Goal: Task Accomplishment & Management: Use online tool/utility

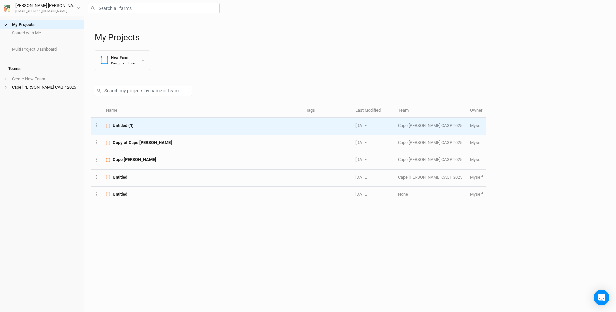
click at [124, 127] on span "Untitled (1)" at bounding box center [123, 126] width 21 height 6
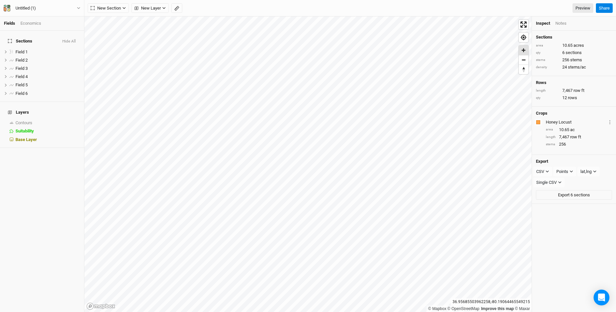
click at [523, 51] on span "Zoom in" at bounding box center [524, 50] width 10 height 10
click at [31, 137] on span "Base Layer" at bounding box center [25, 139] width 21 height 5
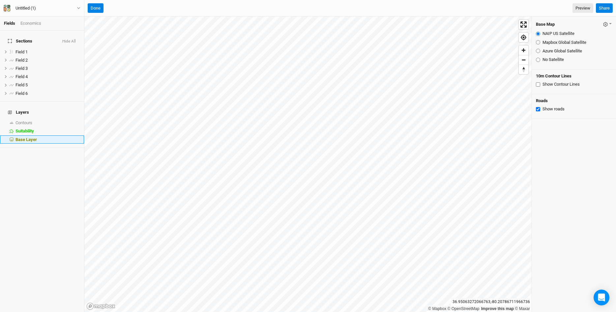
click at [81, 135] on li "Base Layer" at bounding box center [42, 139] width 84 height 8
click at [79, 137] on div "Base Layer" at bounding box center [47, 139] width 65 height 5
click at [72, 137] on div "Base Layer" at bounding box center [47, 139] width 65 height 5
click at [26, 137] on span "Base Layer" at bounding box center [25, 139] width 21 height 5
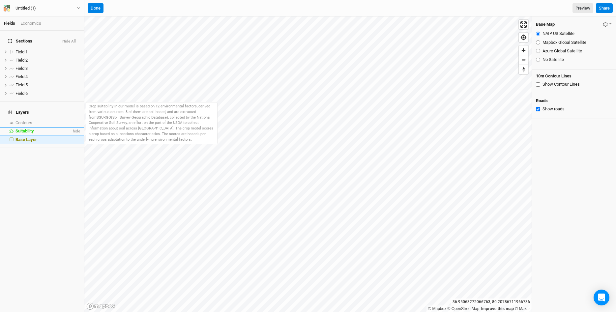
click at [50, 129] on div "Suitability" at bounding box center [43, 131] width 56 height 5
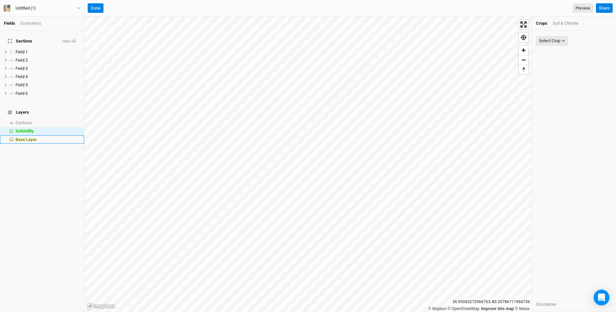
click at [46, 135] on li "Base Layer" at bounding box center [42, 139] width 84 height 8
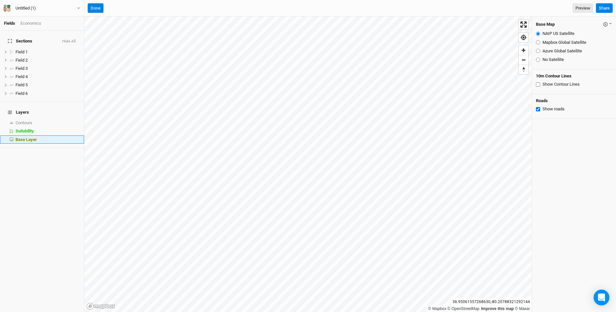
click at [79, 137] on div "Base Layer" at bounding box center [47, 139] width 65 height 5
click at [16, 137] on span "Base Layer" at bounding box center [25, 139] width 21 height 5
drag, startPoint x: 59, startPoint y: 133, endPoint x: 55, endPoint y: 132, distance: 3.4
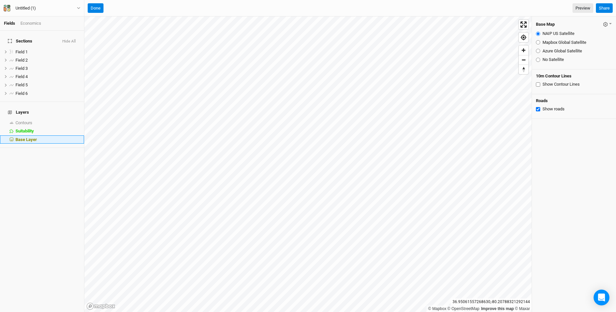
click at [58, 137] on div "Base Layer" at bounding box center [47, 139] width 65 height 5
click at [74, 119] on span "show" at bounding box center [75, 123] width 11 height 8
click at [32, 120] on span "Contours" at bounding box center [23, 122] width 17 height 5
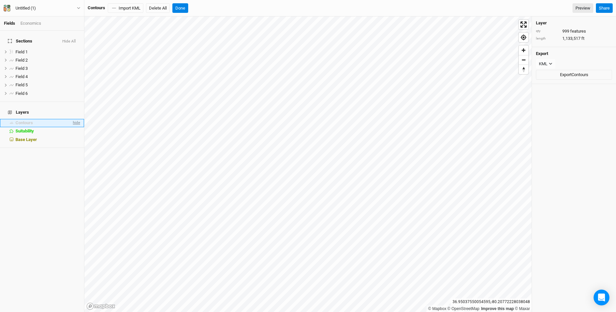
click at [75, 119] on span "hide" at bounding box center [76, 123] width 9 height 8
click at [19, 49] on span "Field 1" at bounding box center [21, 51] width 12 height 5
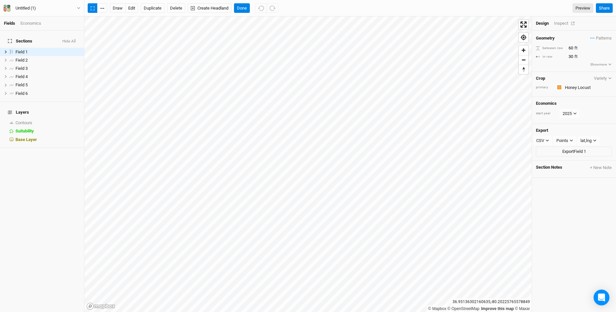
click at [565, 24] on div "Inspect" at bounding box center [565, 23] width 23 height 6
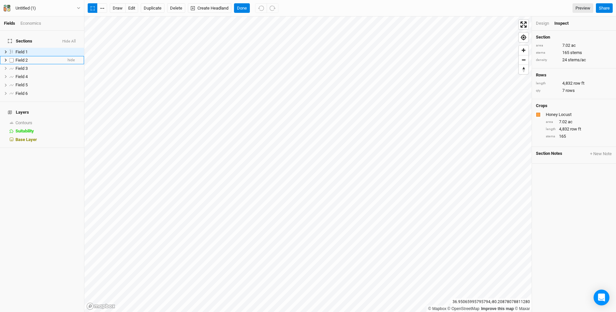
click at [21, 58] on span "Field 2" at bounding box center [21, 60] width 12 height 5
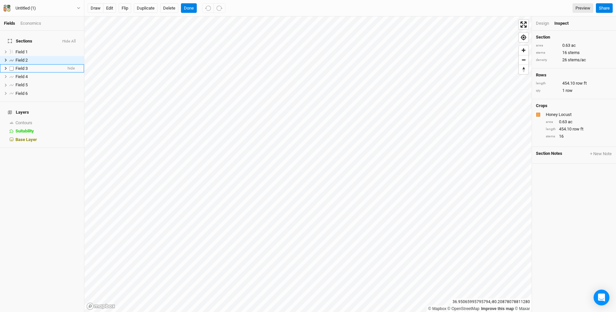
click at [20, 66] on span "Field 3" at bounding box center [21, 68] width 12 height 5
click at [21, 75] on span "Field 4" at bounding box center [21, 76] width 12 height 5
click at [21, 39] on span "Sections" at bounding box center [20, 41] width 24 height 5
click at [42, 120] on div "Contours" at bounding box center [42, 122] width 54 height 5
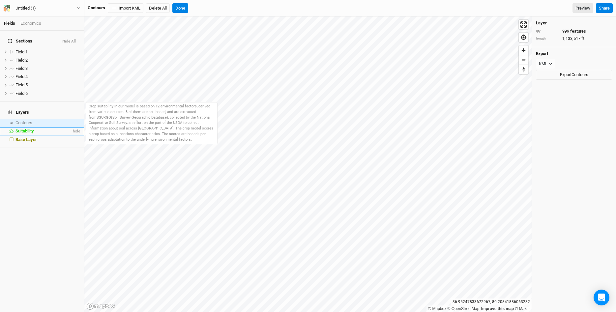
click at [28, 129] on span "Suitability" at bounding box center [24, 131] width 18 height 5
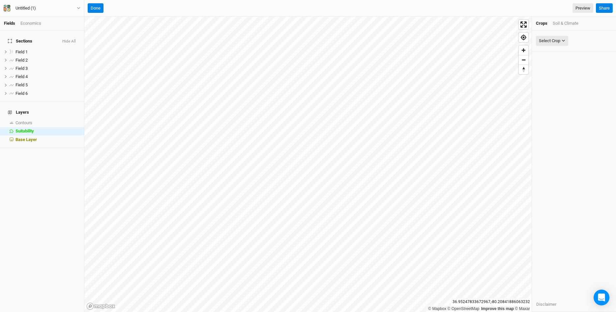
click at [17, 39] on span "Sections" at bounding box center [20, 41] width 24 height 5
click at [15, 35] on h4 "Sections Hide All" at bounding box center [42, 41] width 76 height 13
click at [58, 50] on div "Field 1" at bounding box center [38, 51] width 47 height 5
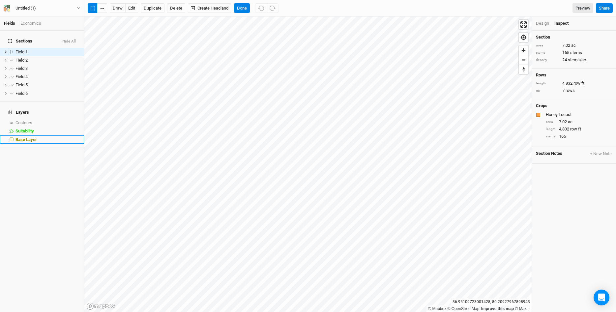
click at [43, 137] on div "Base Layer" at bounding box center [47, 139] width 65 height 5
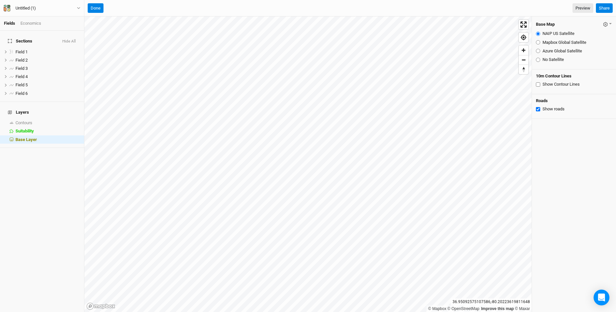
click at [539, 51] on input "Azure Global Satellite" at bounding box center [538, 51] width 4 height 4
radio input "true"
click at [538, 43] on input "Mapbox Global Satellite" at bounding box center [538, 42] width 4 height 4
radio input "true"
click at [537, 36] on input "NAIP US Satellite" at bounding box center [538, 34] width 4 height 4
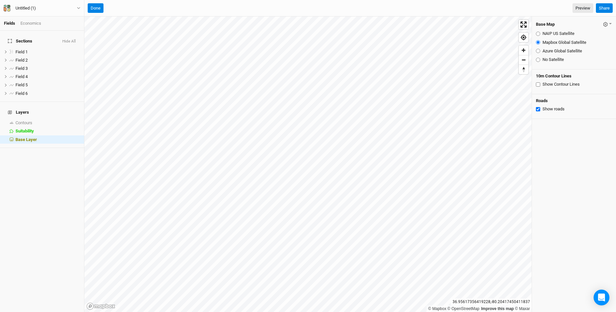
radio input "true"
click at [538, 50] on input "Azure Global Satellite" at bounding box center [538, 51] width 4 height 4
radio input "true"
click at [538, 34] on input "NAIP US Satellite" at bounding box center [538, 34] width 4 height 4
radio input "true"
